Goal: Information Seeking & Learning: Learn about a topic

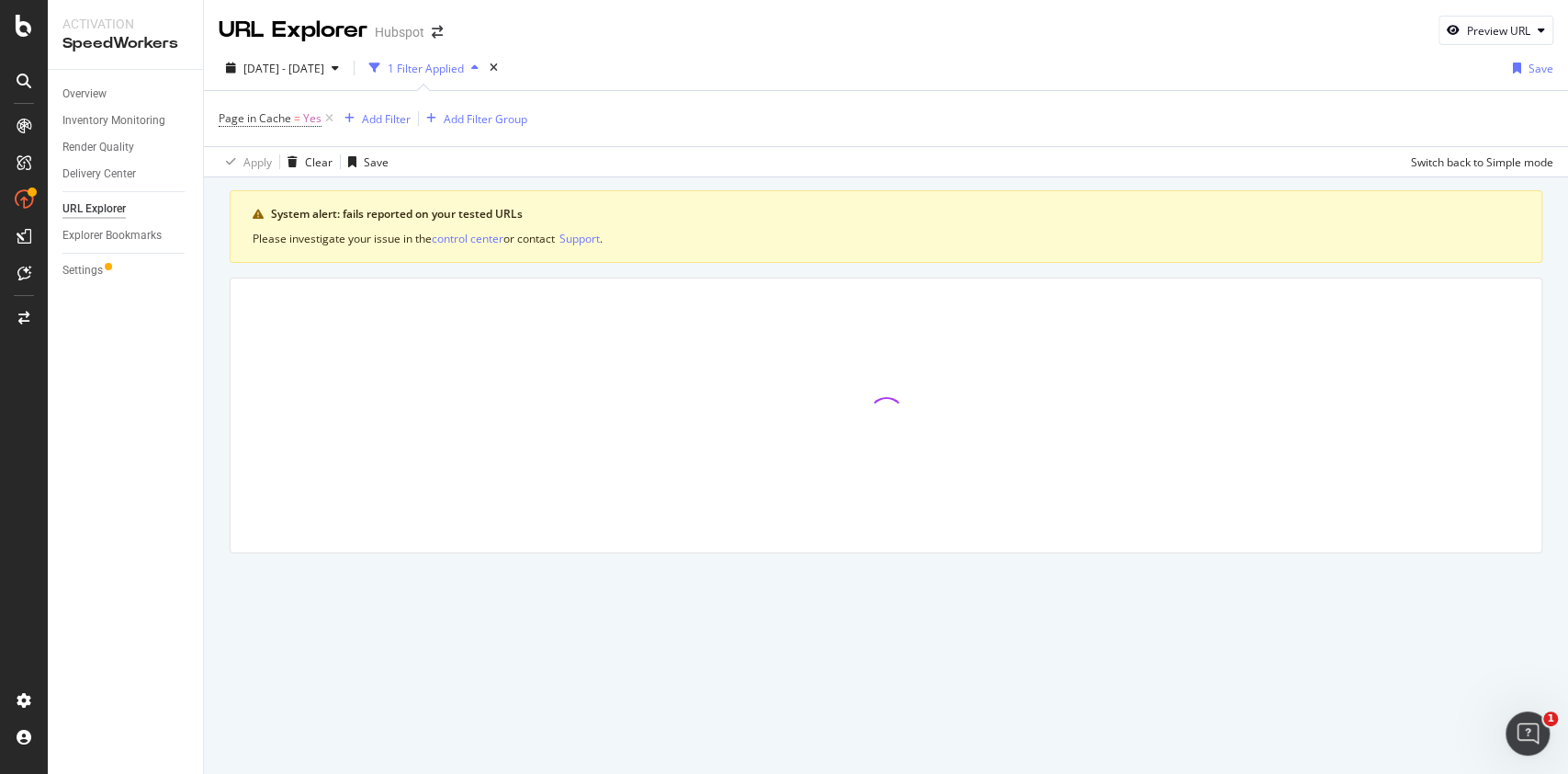
click at [464, 71] on div "1 Filter Applied" at bounding box center [425, 68] width 76 height 16
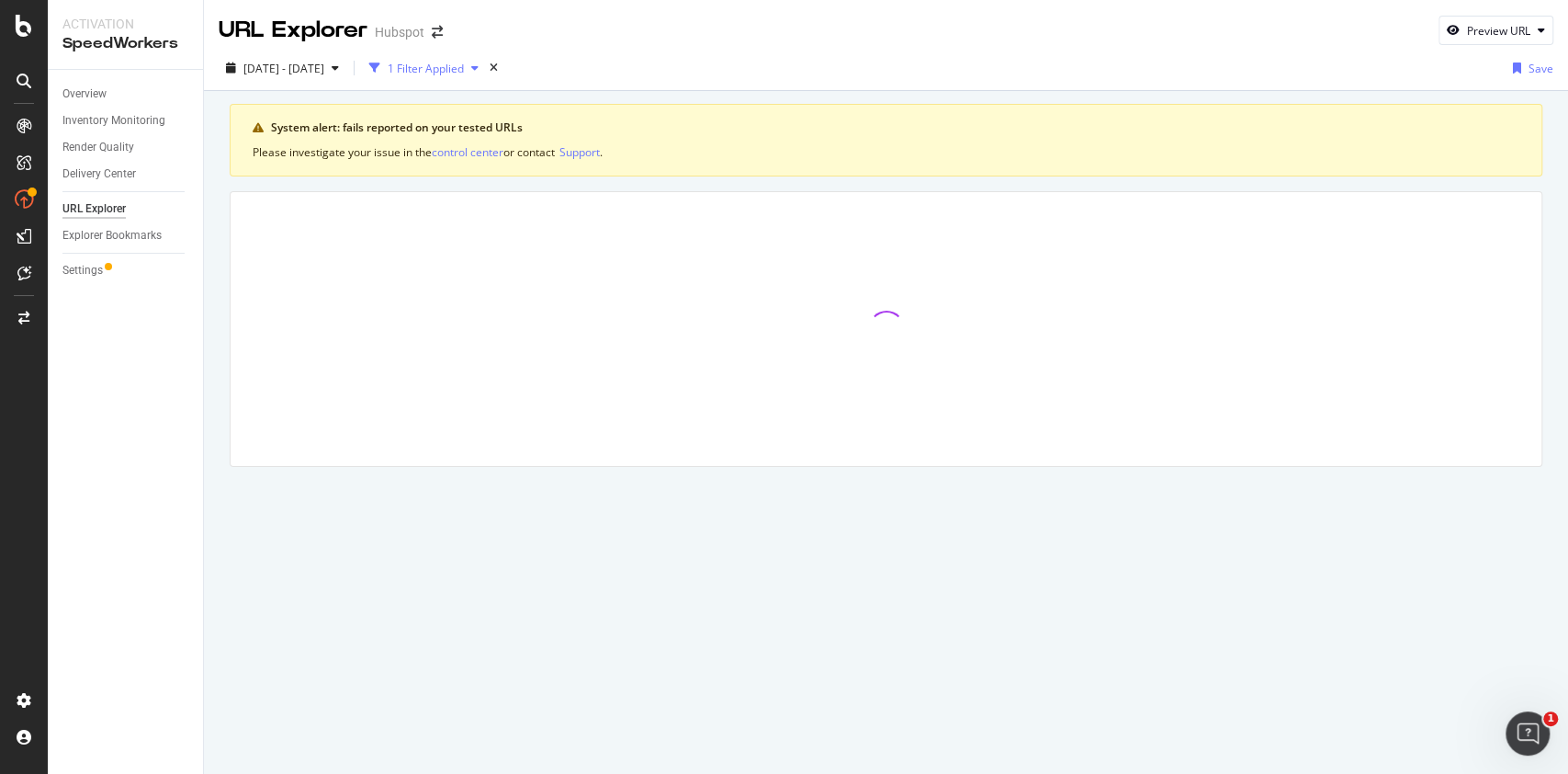
click at [464, 72] on div "1 Filter Applied" at bounding box center [425, 68] width 76 height 16
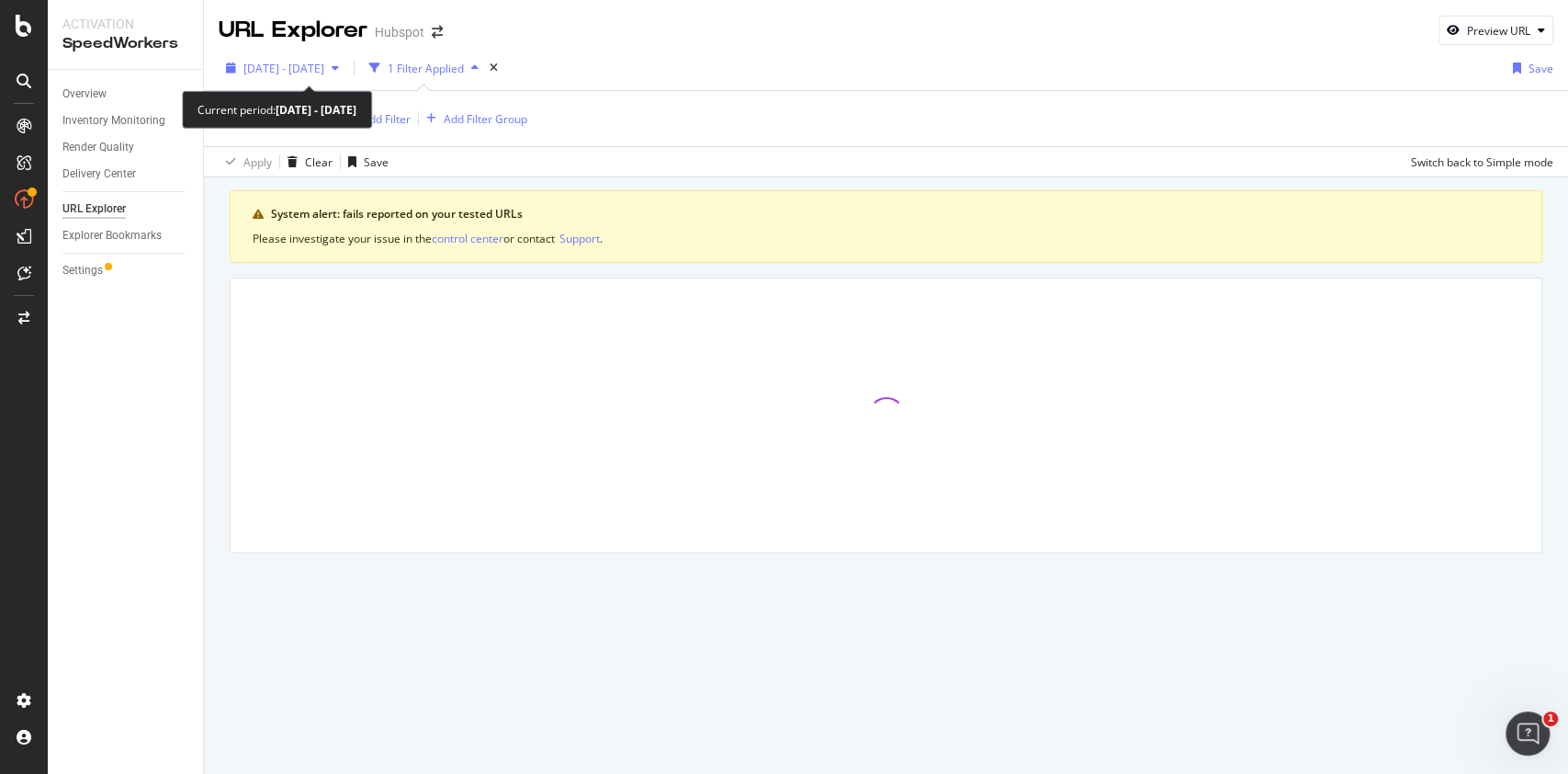
click at [324, 65] on span "[DATE] - [DATE]" at bounding box center [284, 68] width 81 height 16
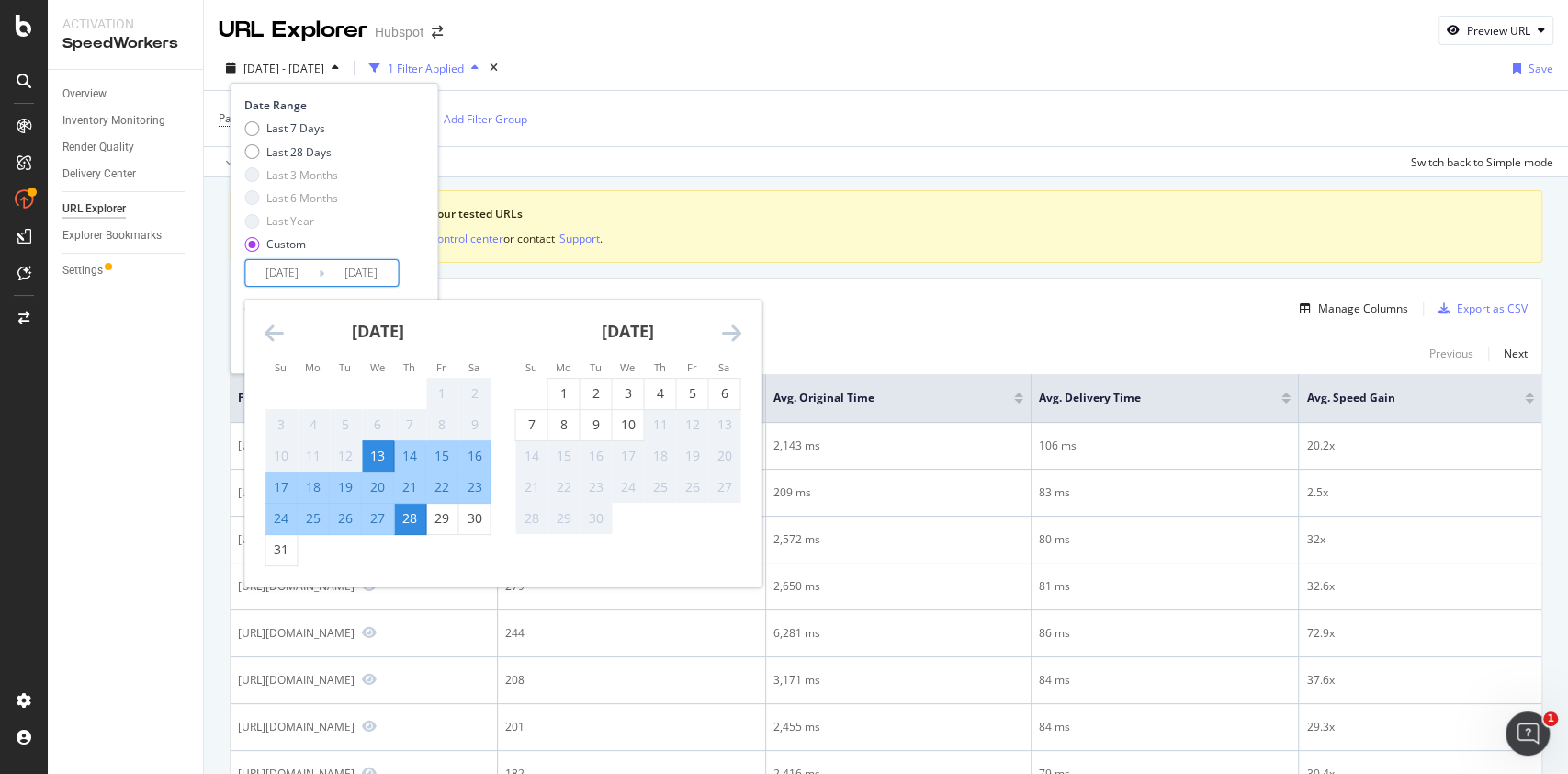
drag, startPoint x: 288, startPoint y: 275, endPoint x: 309, endPoint y: 275, distance: 21.0
click at [309, 275] on input "[DATE]" at bounding box center [282, 273] width 73 height 26
type input "[DATE]"
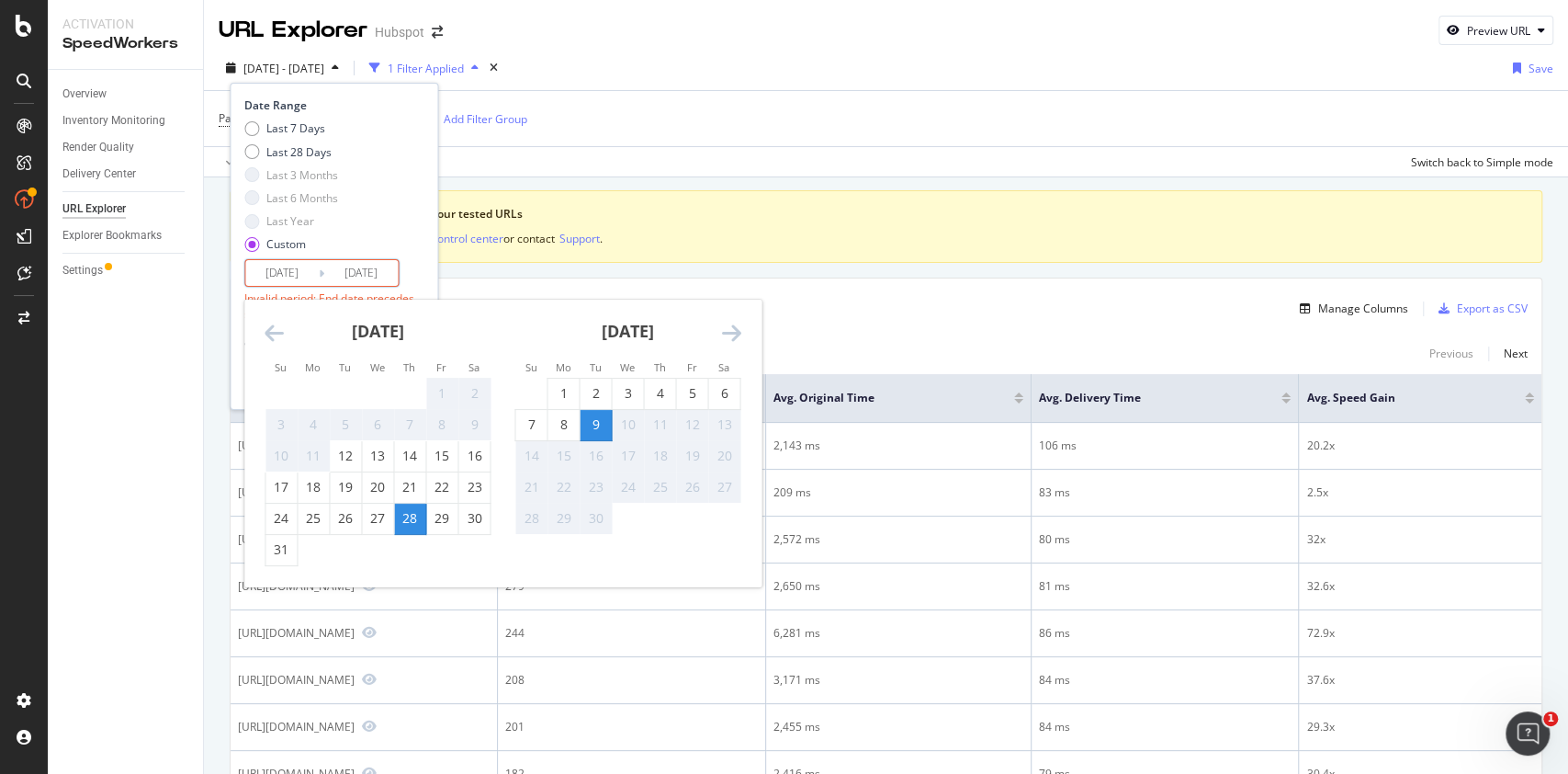
click at [385, 276] on input "[DATE]" at bounding box center [361, 273] width 73 height 26
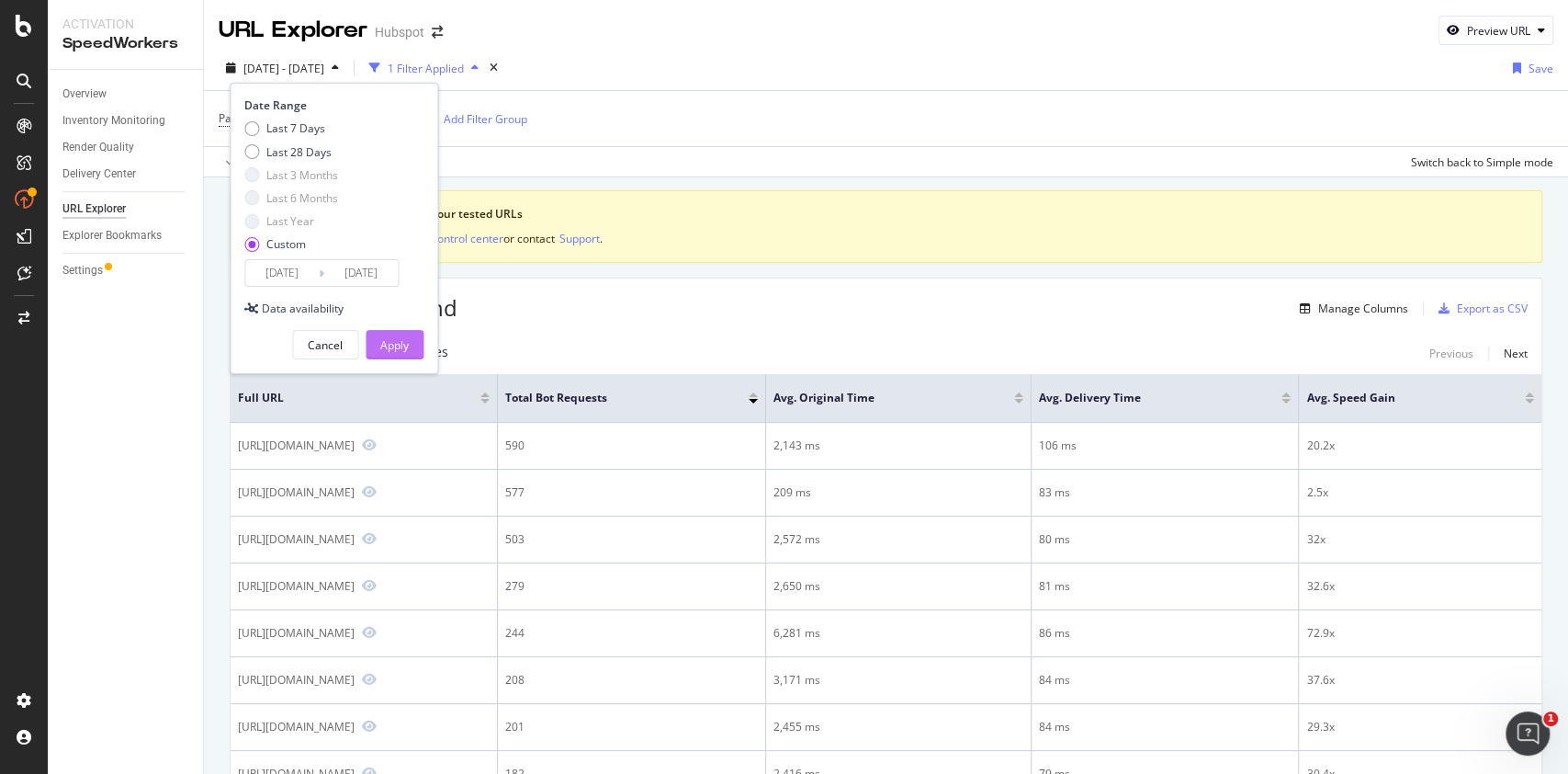
type input "[DATE]"
click at [388, 339] on div "Apply" at bounding box center [394, 345] width 29 height 16
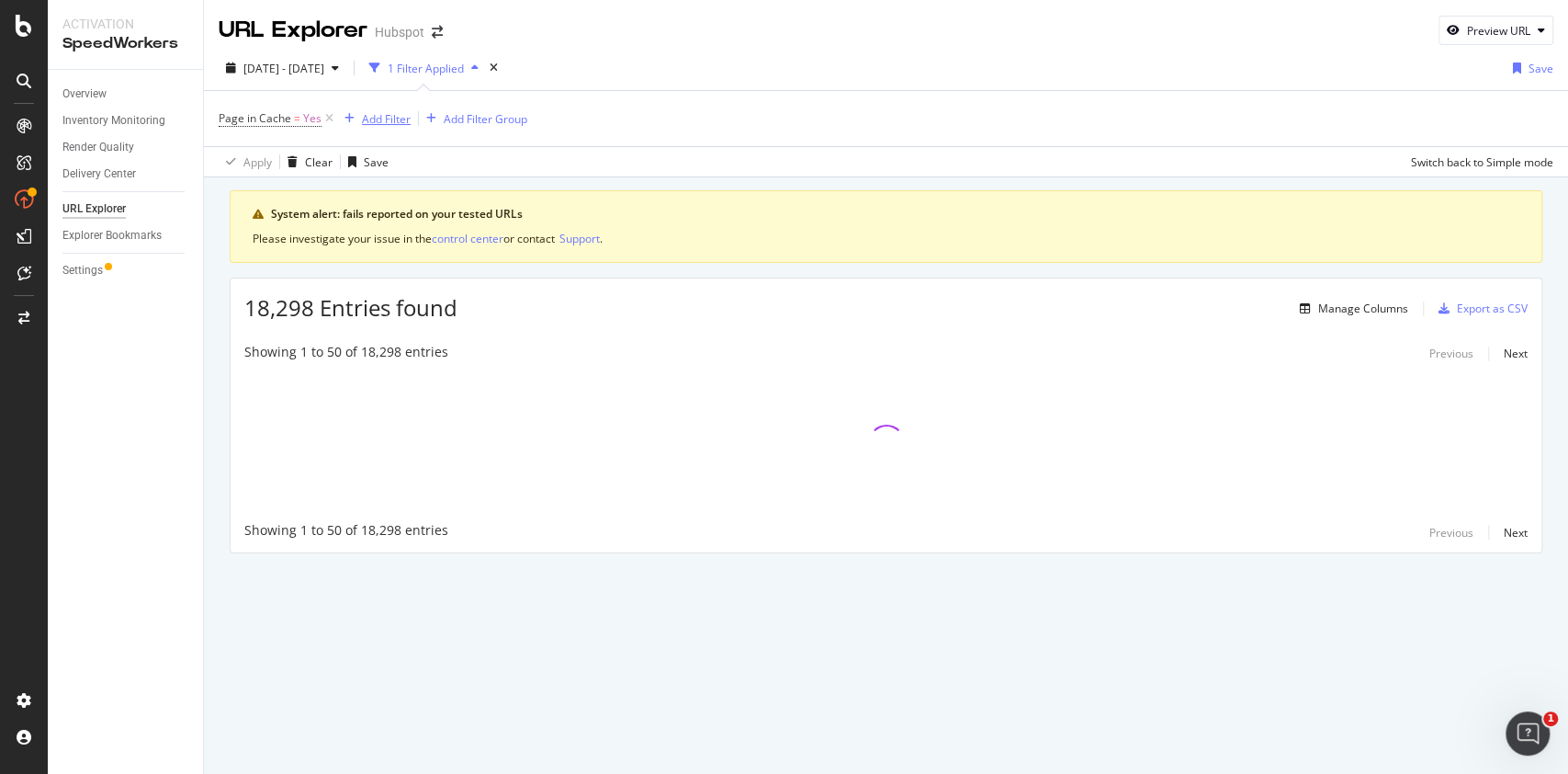
click at [367, 115] on div "Add Filter" at bounding box center [385, 119] width 48 height 16
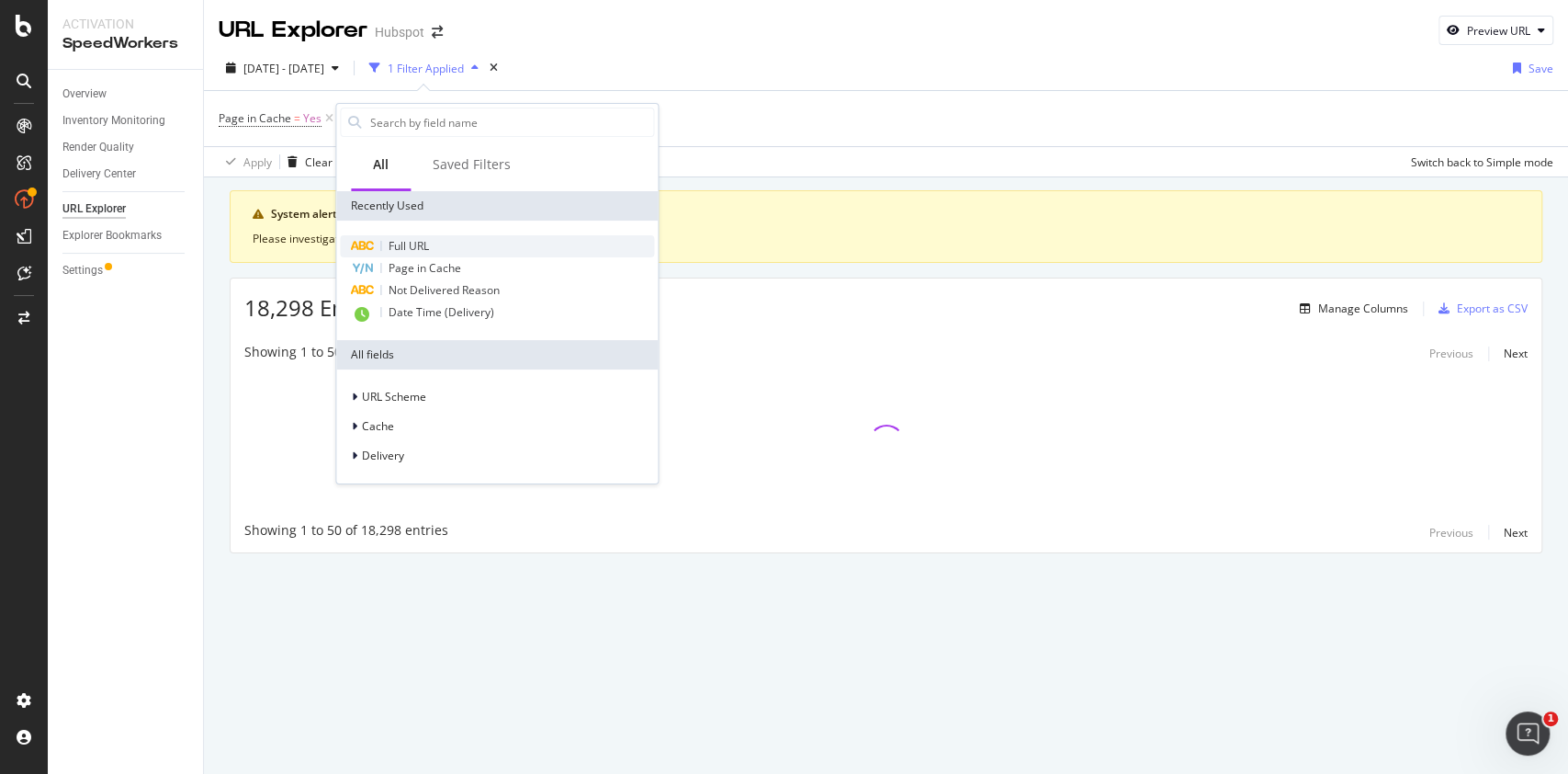
click at [398, 251] on span "Full URL" at bounding box center [408, 246] width 41 height 16
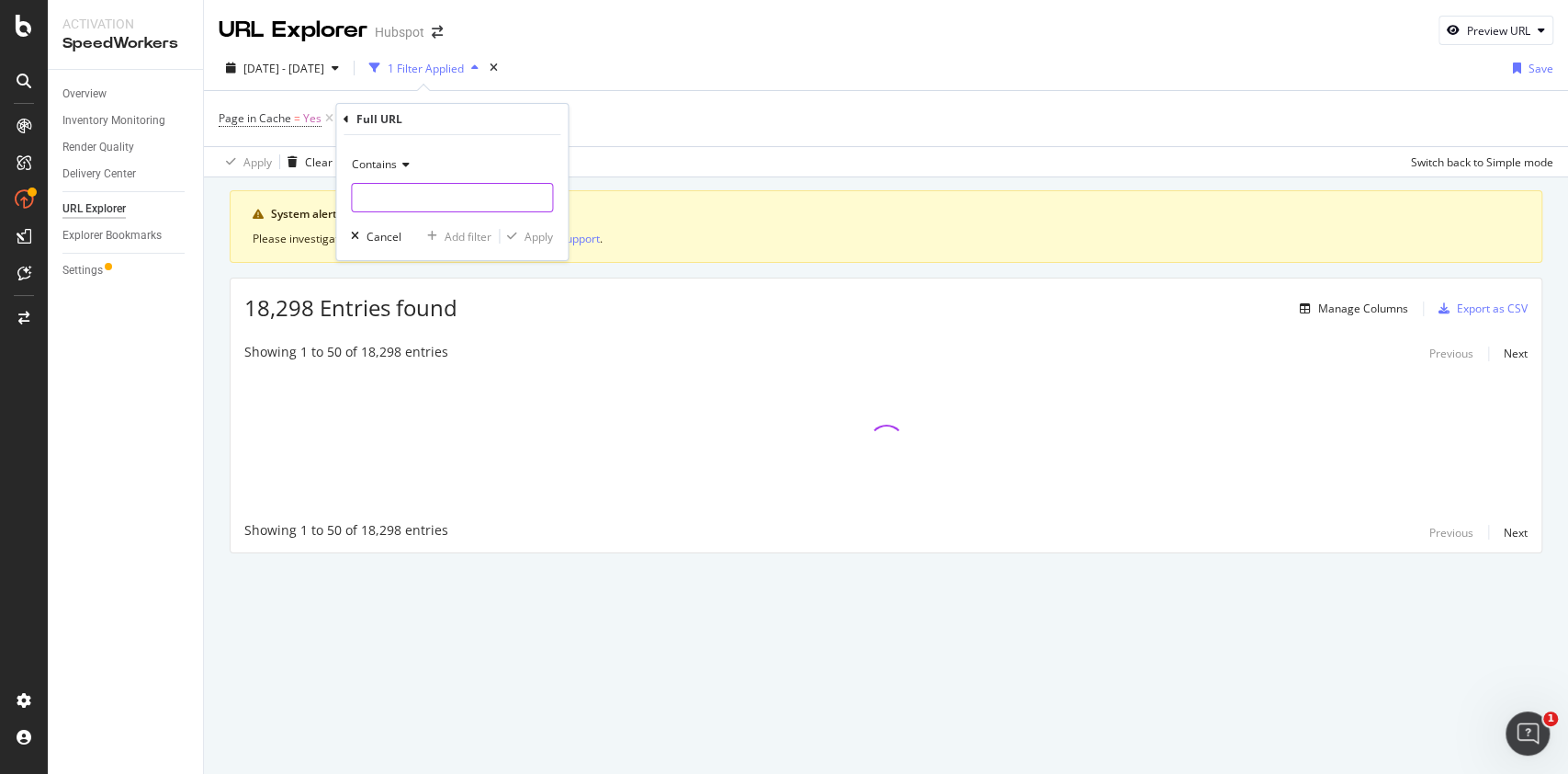
click at [426, 199] on input "text" at bounding box center [452, 198] width 201 height 30
type input "[URL][DOMAIN_NAME]"
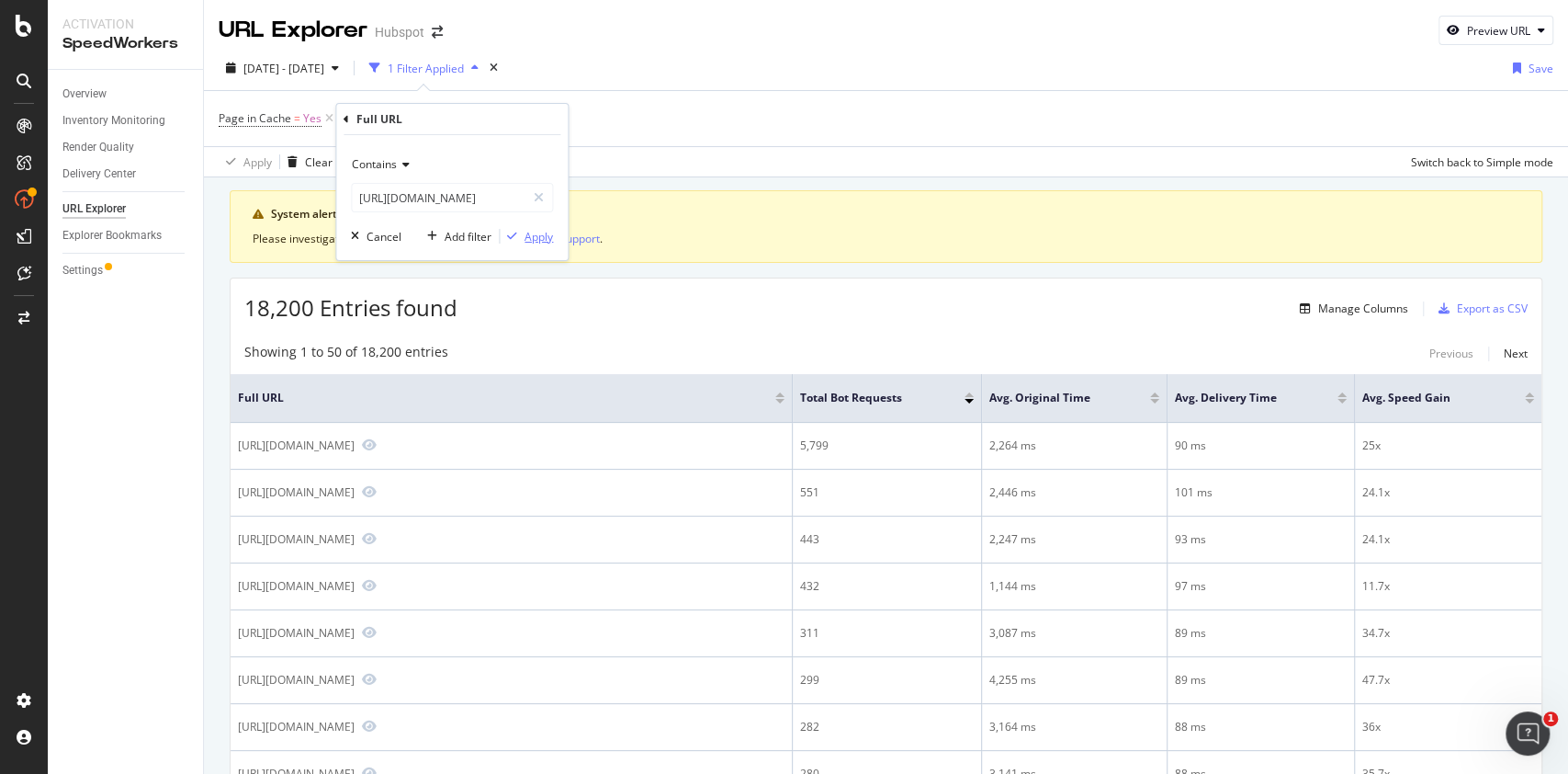
click at [531, 244] on button "Apply" at bounding box center [527, 236] width 53 height 19
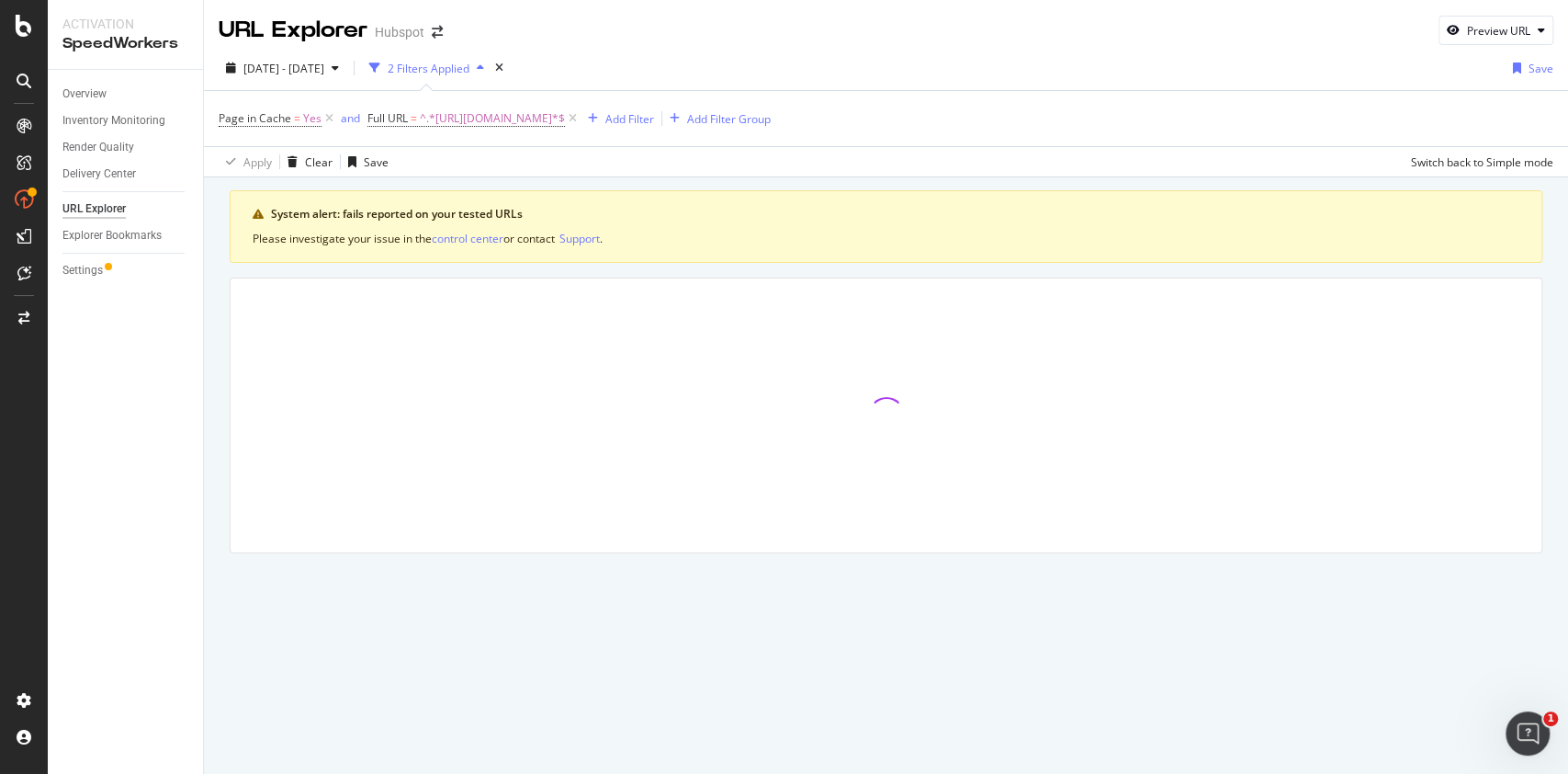
click at [847, 233] on div "Please investigate your issue in the control center or contact Support ." at bounding box center [886, 238] width 1267 height 18
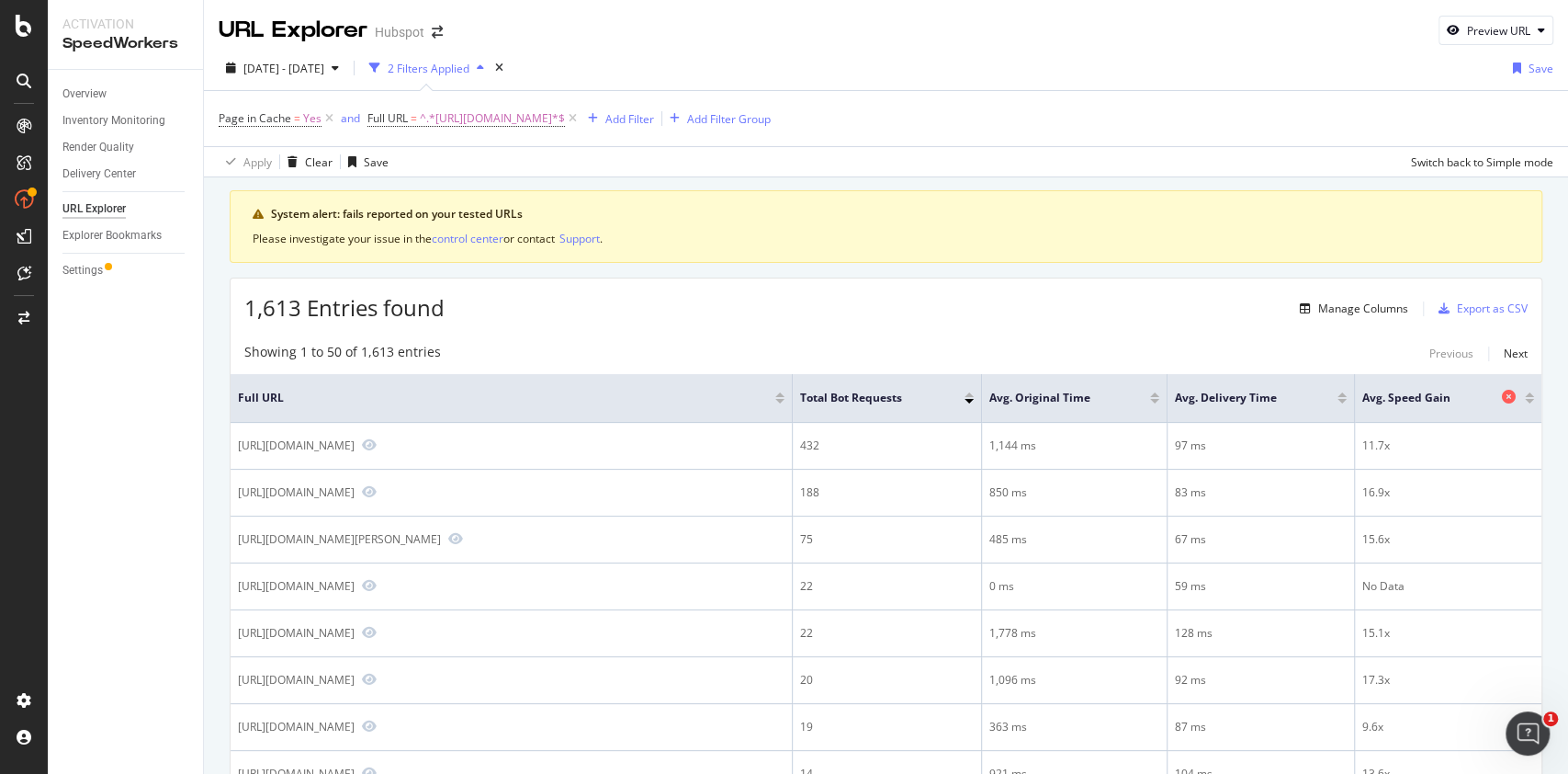
click at [1377, 393] on span "Avg. Speed Gain" at bounding box center [1430, 397] width 135 height 17
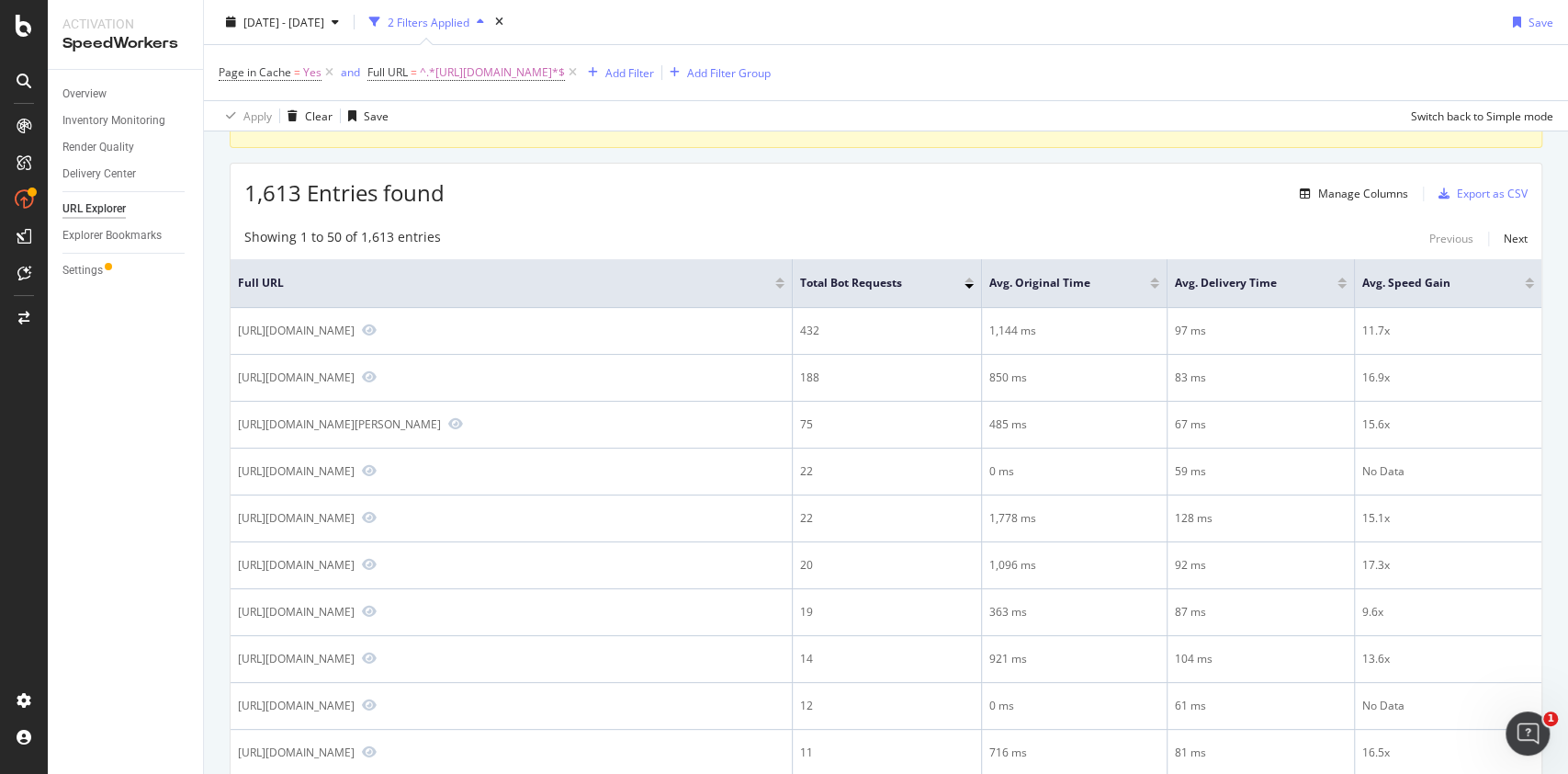
scroll to position [114, 0]
click at [1525, 280] on div at bounding box center [1528, 281] width 9 height 5
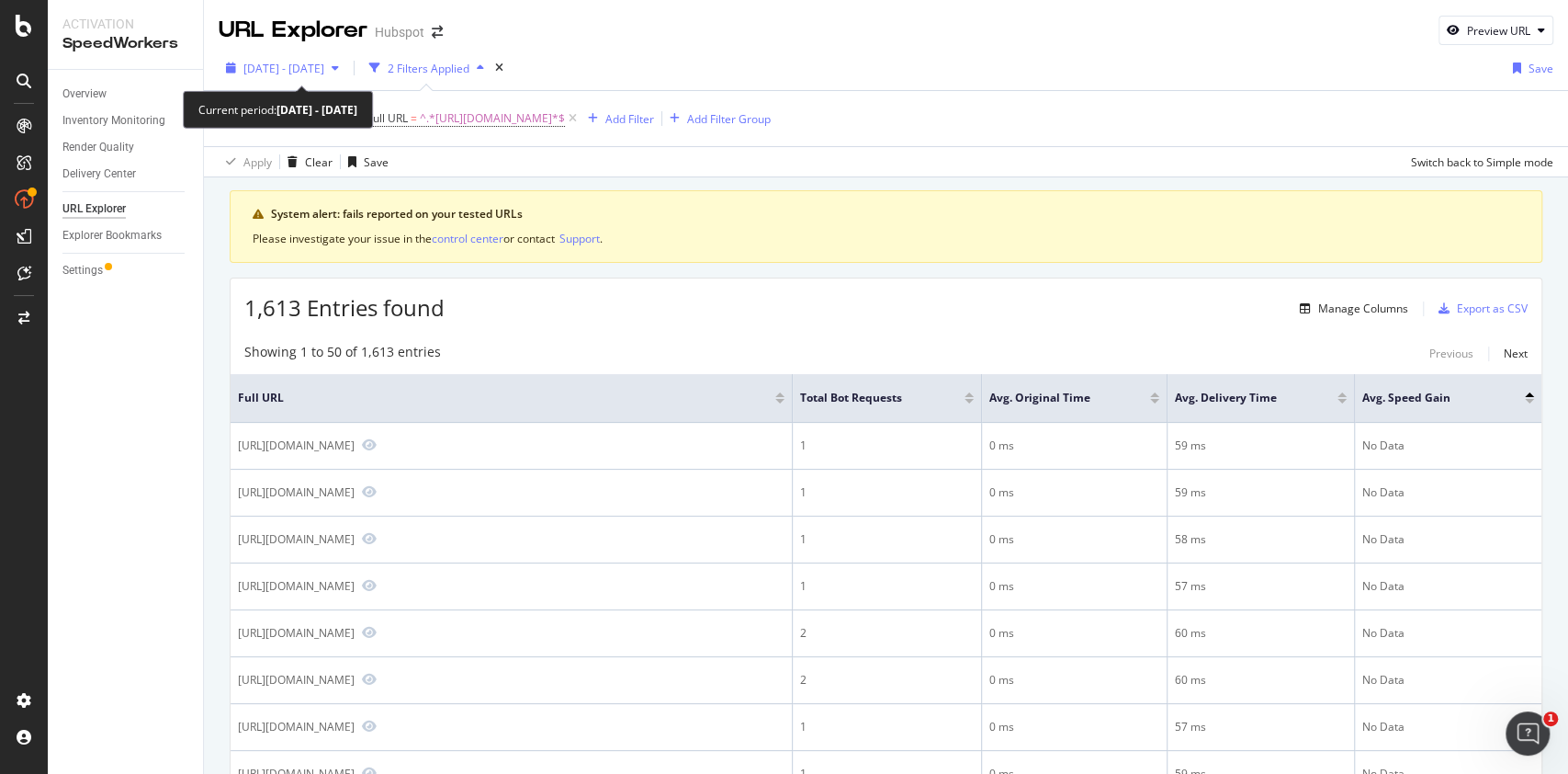
click at [323, 70] on span "[DATE] - [DATE]" at bounding box center [284, 68] width 81 height 16
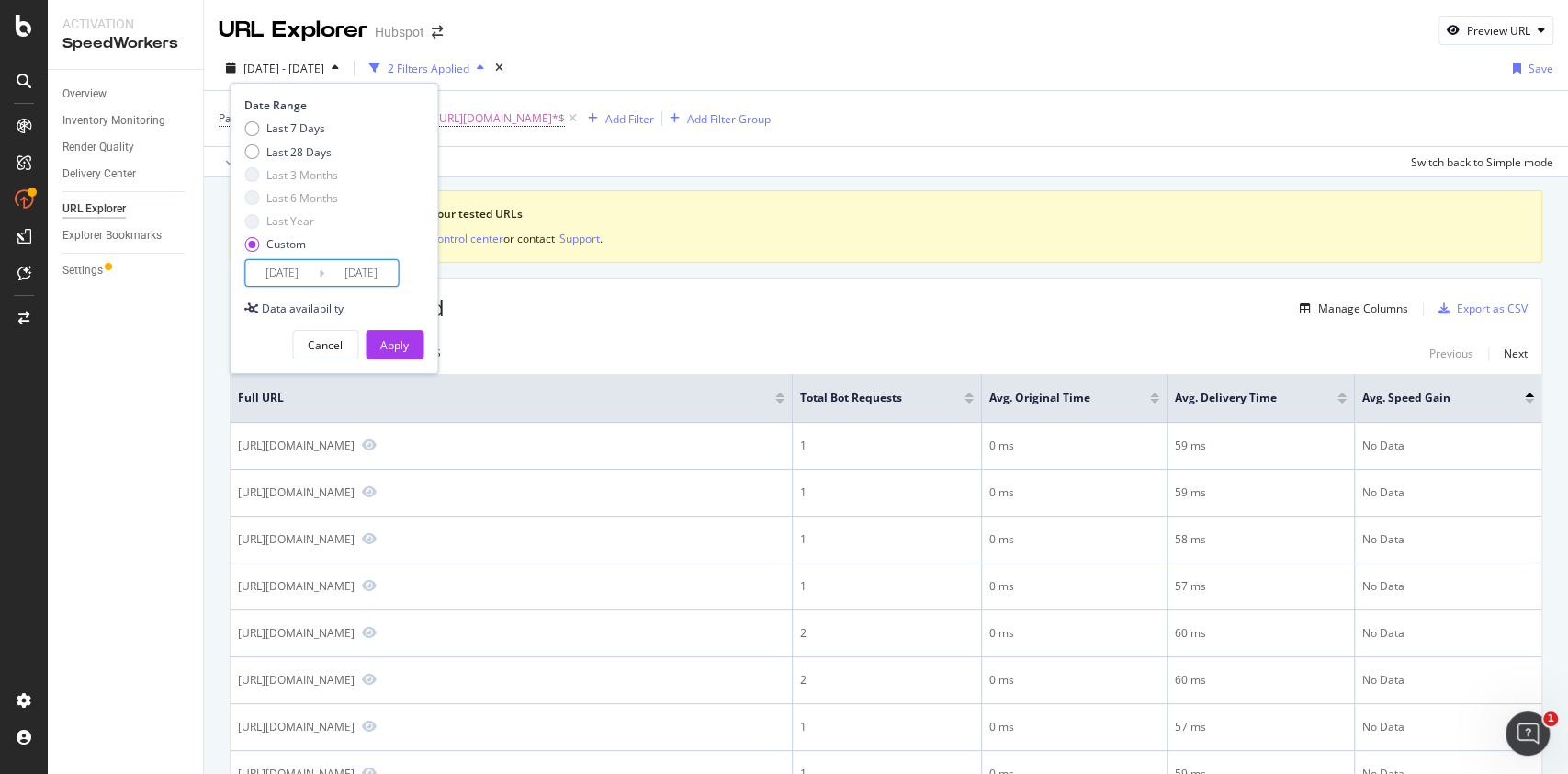
click at [280, 273] on input "[DATE]" at bounding box center [282, 273] width 73 height 26
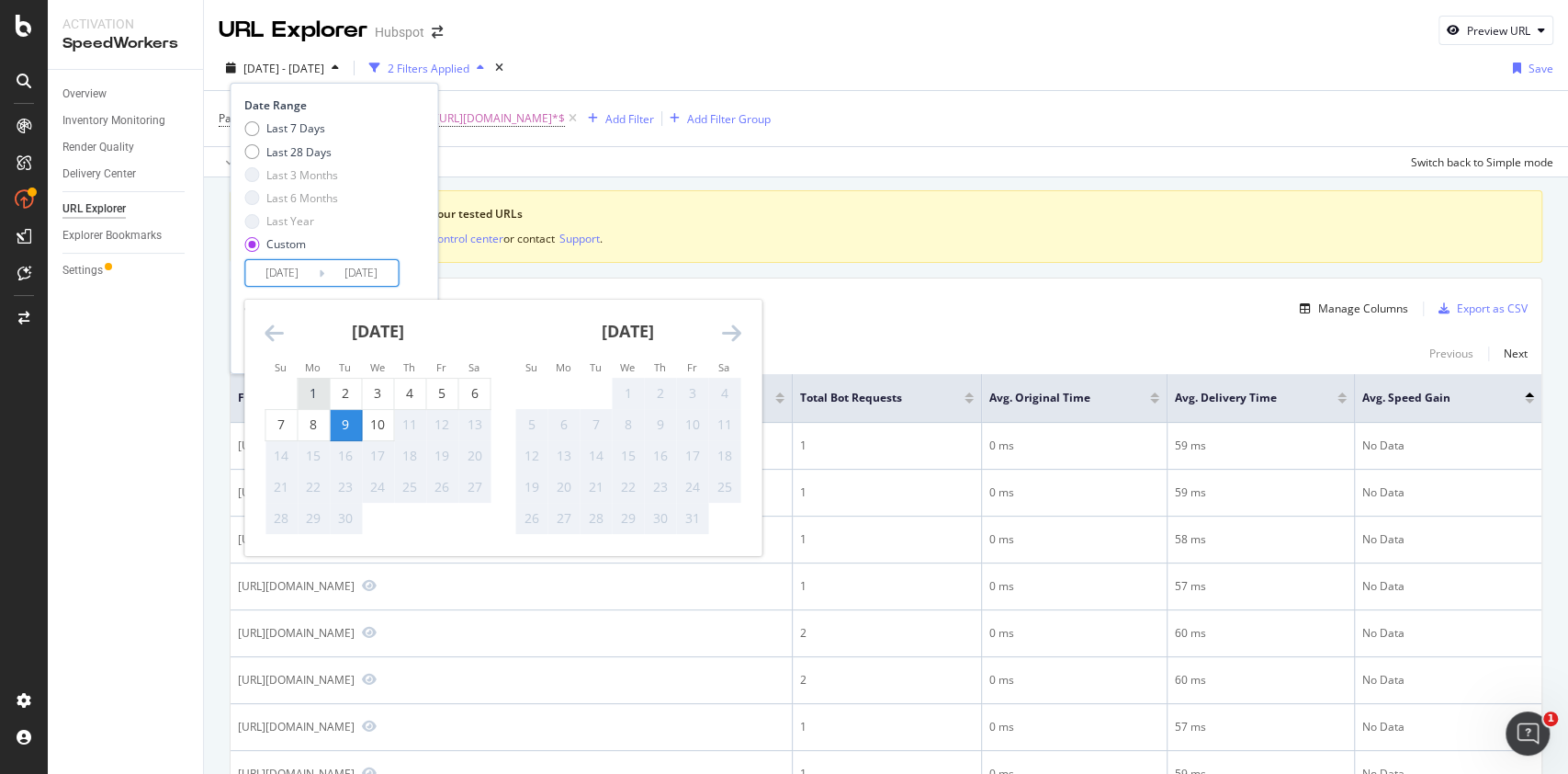
click at [323, 398] on div "1" at bounding box center [313, 393] width 32 height 19
type input "[DATE]"
click at [419, 252] on div "Last 7 Days Last 28 Days Last 3 Months Last 6 Months Last Year Custom" at bounding box center [331, 190] width 175 height 138
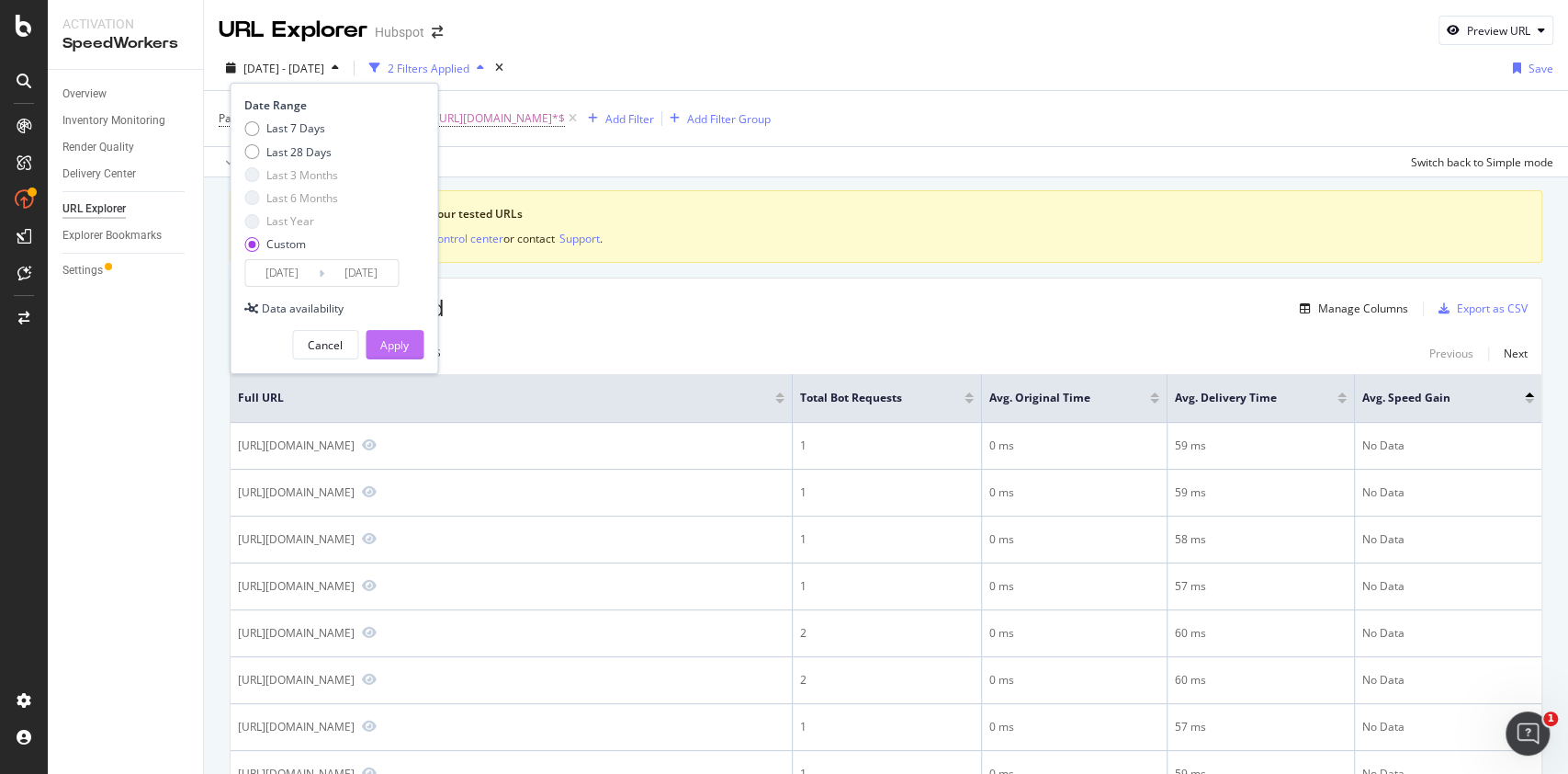
click at [395, 342] on div "Apply" at bounding box center [394, 345] width 29 height 16
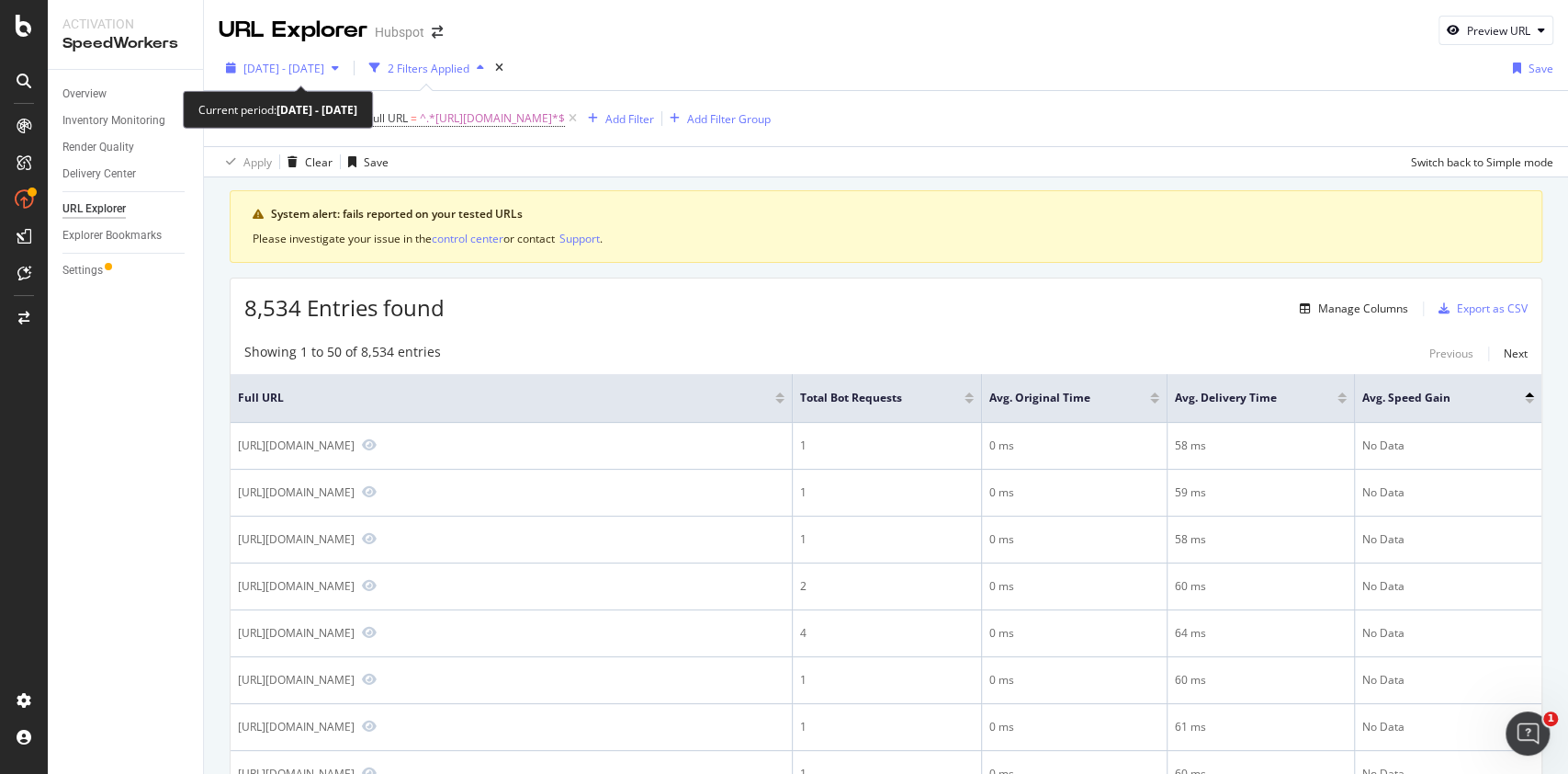
click at [324, 60] on span "[DATE] - [DATE]" at bounding box center [284, 68] width 81 height 16
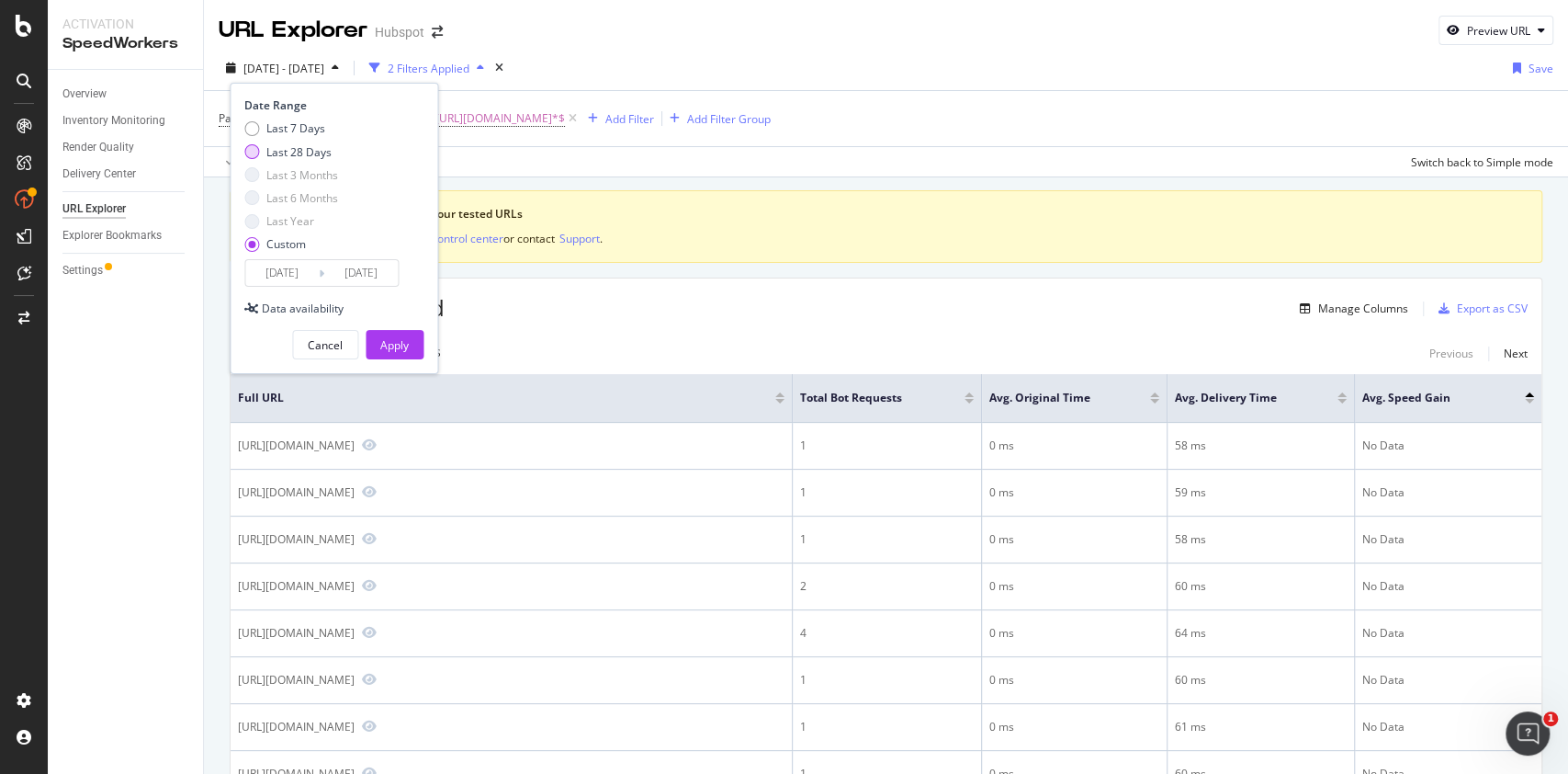
click at [260, 157] on div "Last 28 Days" at bounding box center [290, 152] width 94 height 16
type input "[DATE]"
click at [385, 342] on div "Apply" at bounding box center [394, 345] width 29 height 16
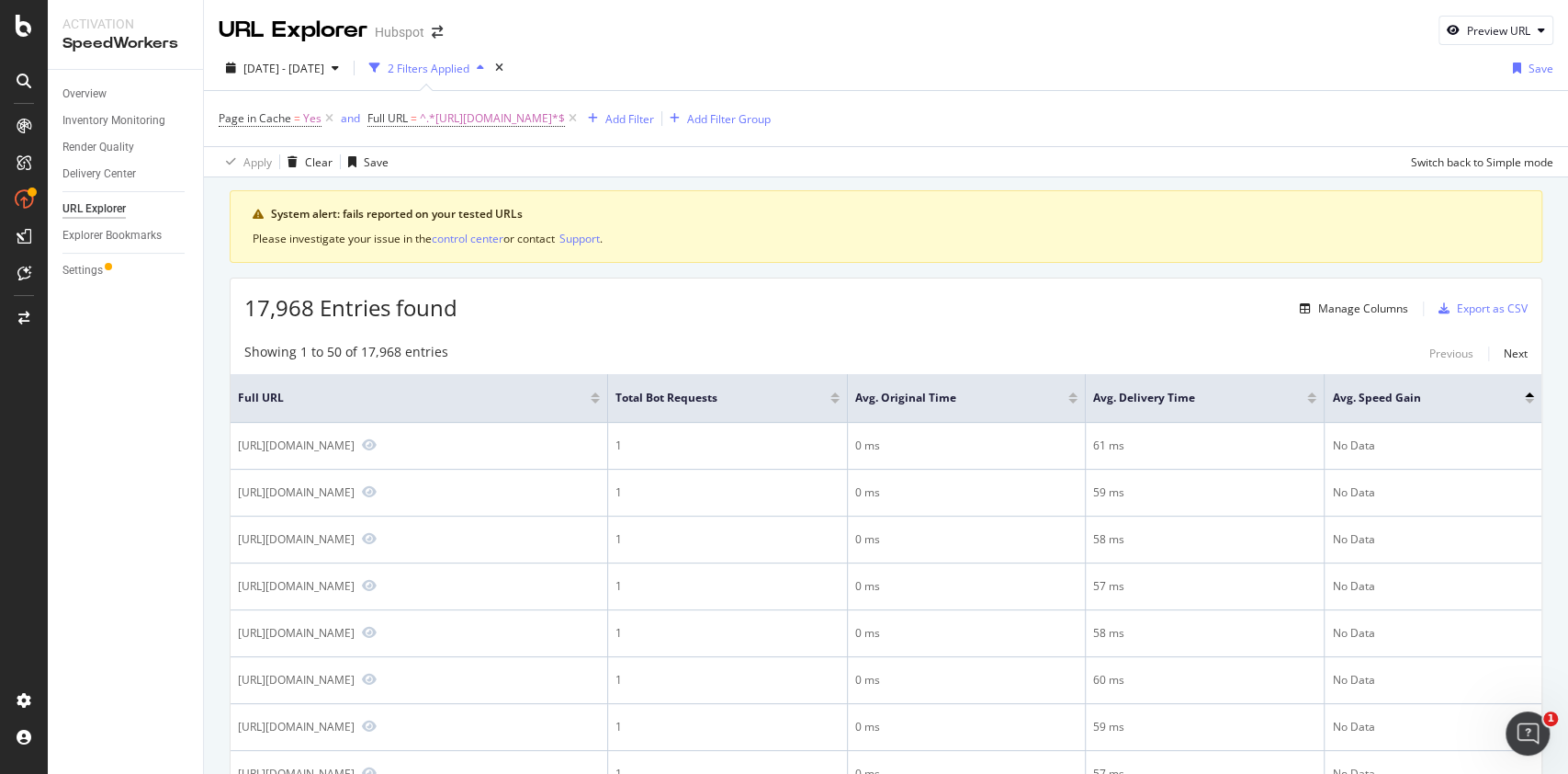
click at [840, 394] on div at bounding box center [834, 394] width 9 height 5
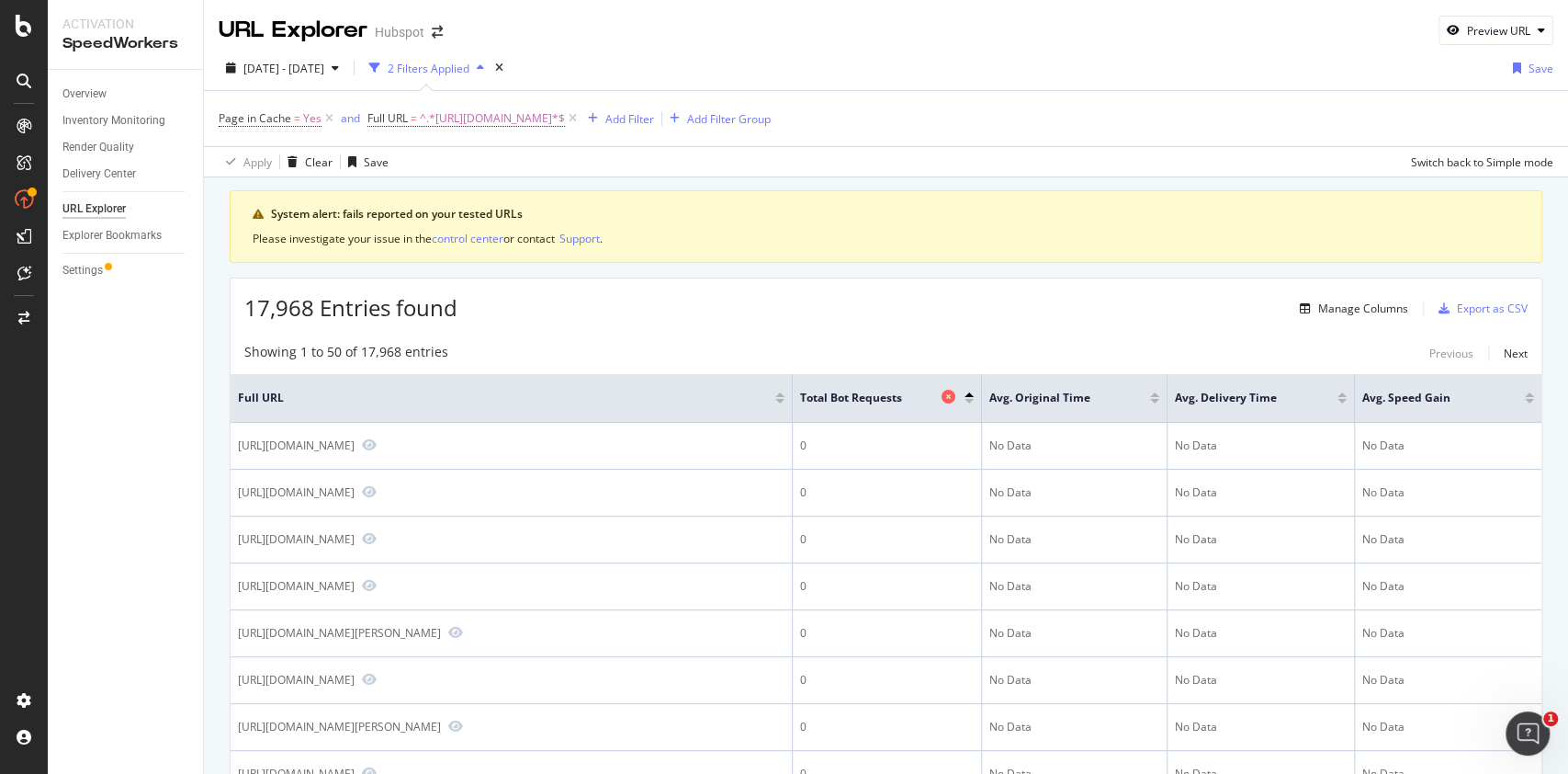
click at [898, 398] on span "Total Bot Requests" at bounding box center [868, 397] width 137 height 17
click at [964, 394] on div at bounding box center [968, 394] width 9 height 5
click at [965, 400] on div at bounding box center [968, 401] width 9 height 5
